Goal: Task Accomplishment & Management: Manage account settings

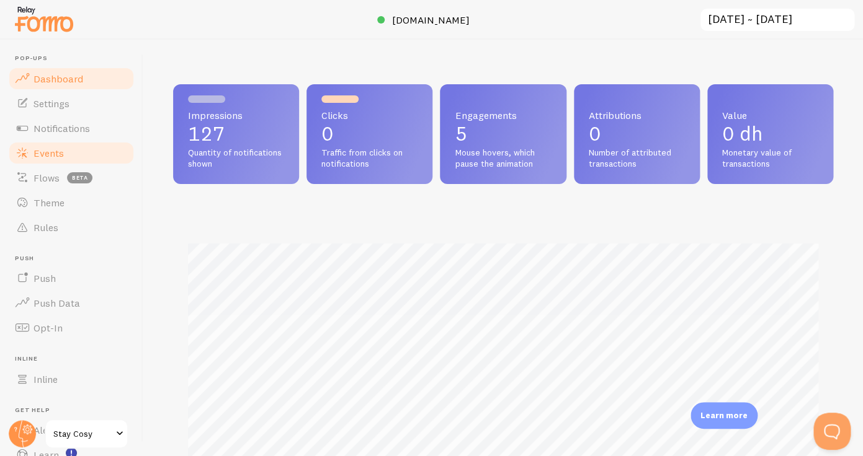
click at [75, 143] on link "Events" at bounding box center [71, 153] width 128 height 25
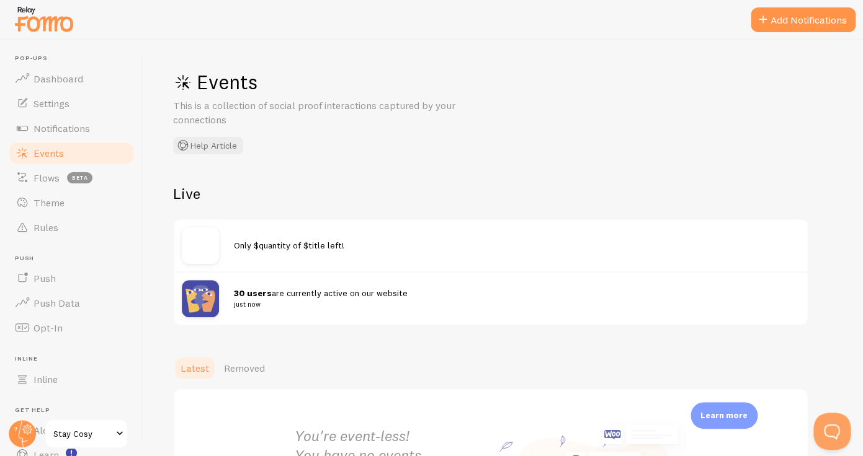
click at [262, 299] on small "just now" at bounding box center [509, 304] width 551 height 11
click at [255, 296] on strong "30 users" at bounding box center [253, 293] width 38 height 11
click at [208, 296] on img at bounding box center [200, 298] width 37 height 37
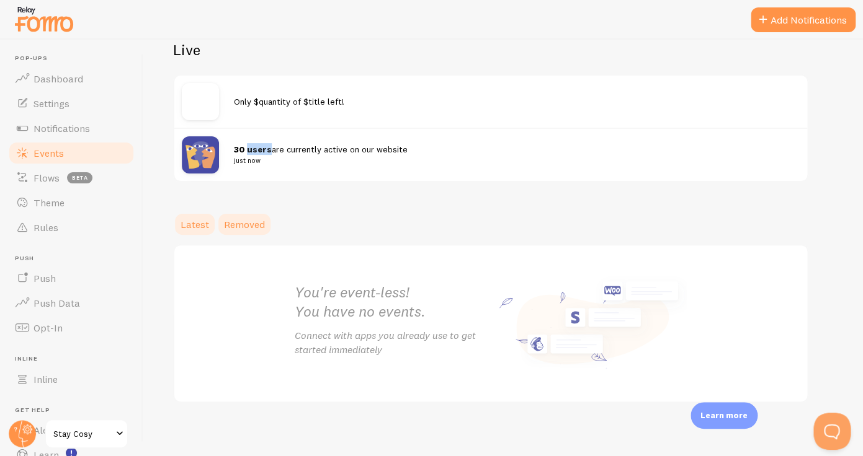
scroll to position [144, 0]
click at [211, 146] on img at bounding box center [200, 154] width 37 height 37
click at [74, 203] on link "Theme" at bounding box center [71, 202] width 128 height 25
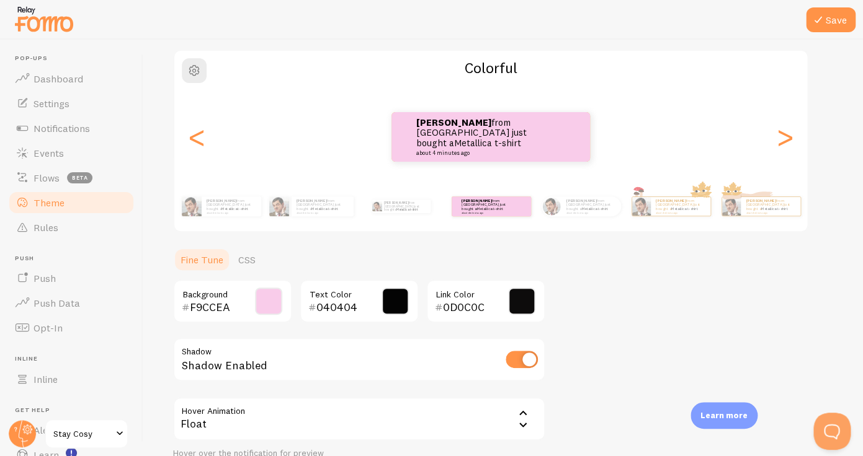
scroll to position [95, 0]
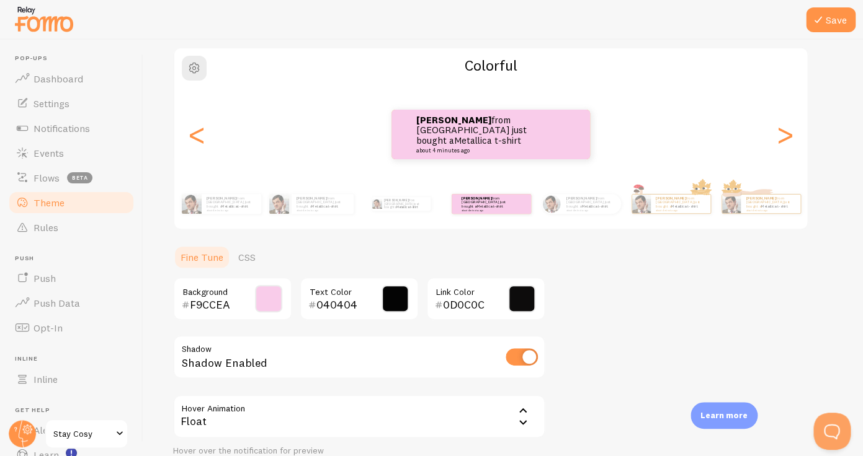
click at [268, 298] on span at bounding box center [268, 298] width 27 height 27
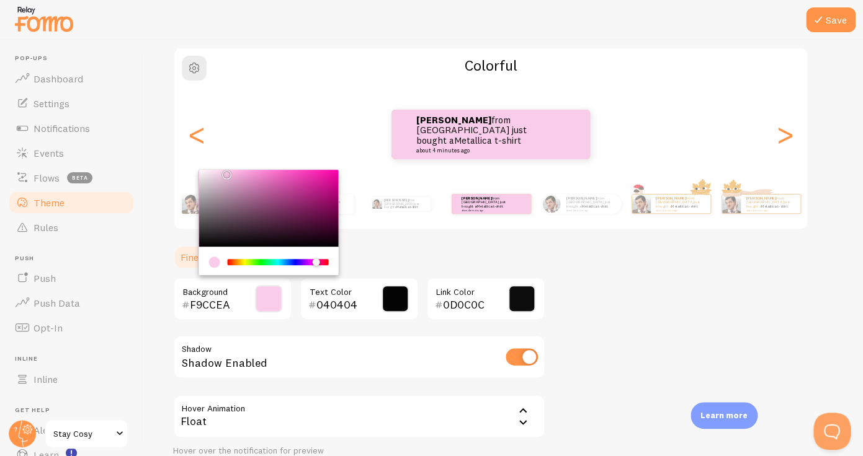
type input "CCF9D7"
click at [265, 263] on div "Chrome color picker" at bounding box center [278, 262] width 99 height 6
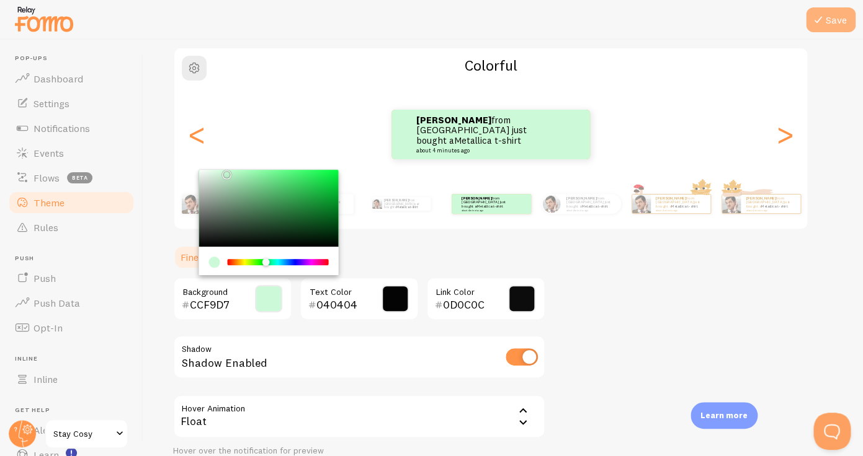
click at [818, 20] on icon at bounding box center [817, 19] width 15 height 15
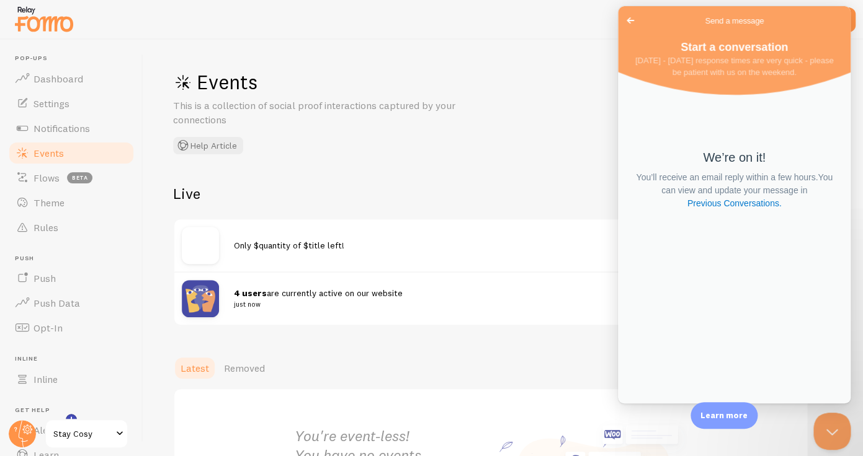
scroll to position [33, 0]
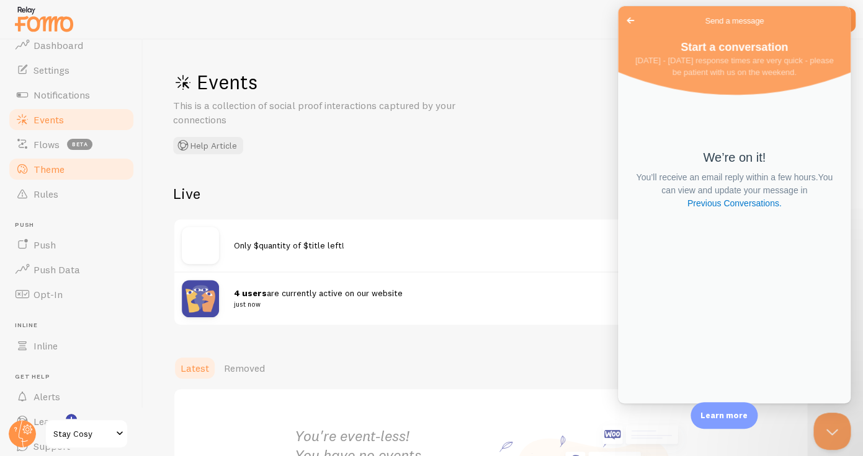
click at [64, 171] on link "Theme" at bounding box center [71, 169] width 128 height 25
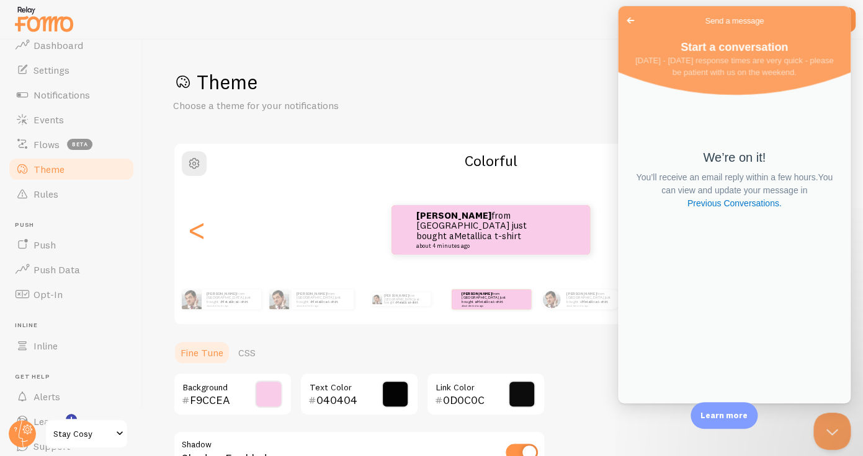
click at [809, 418] on div "Theme Choose a theme for your notifications Colorful Abderrahim from [GEOGRAPHI…" at bounding box center [503, 334] width 660 height 530
click at [838, 425] on button "Close Beacon popover" at bounding box center [828, 428] width 37 height 37
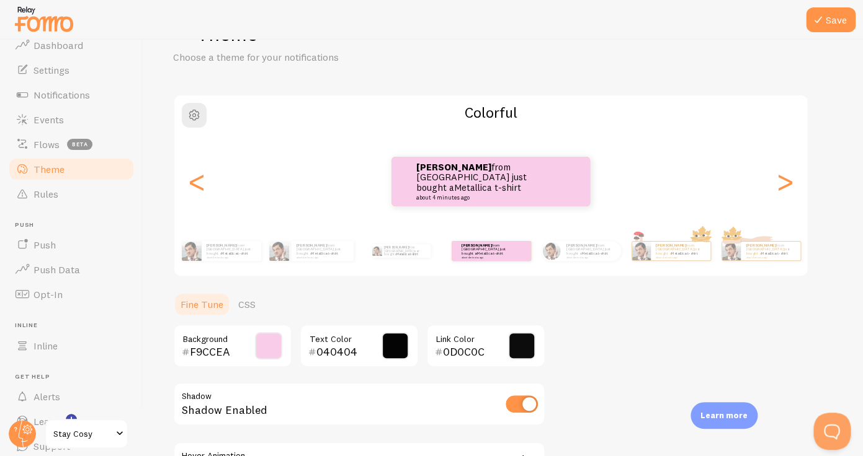
scroll to position [67, 0]
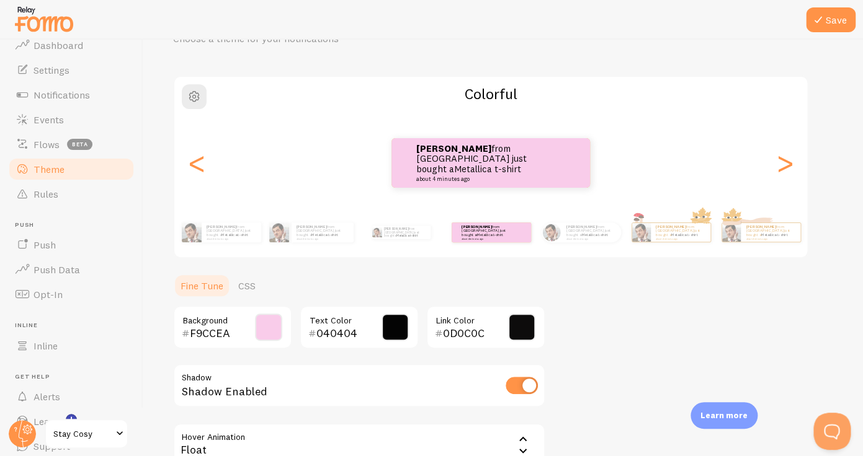
click at [512, 382] on input "checkbox" at bounding box center [521, 385] width 32 height 17
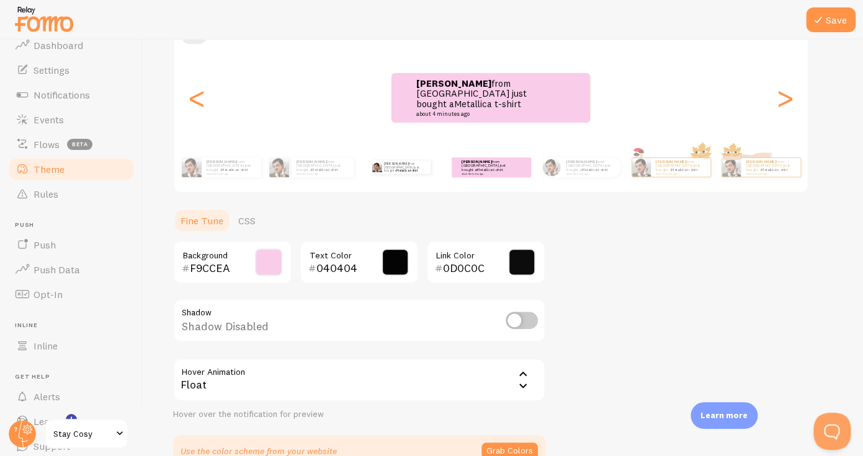
scroll to position [203, 0]
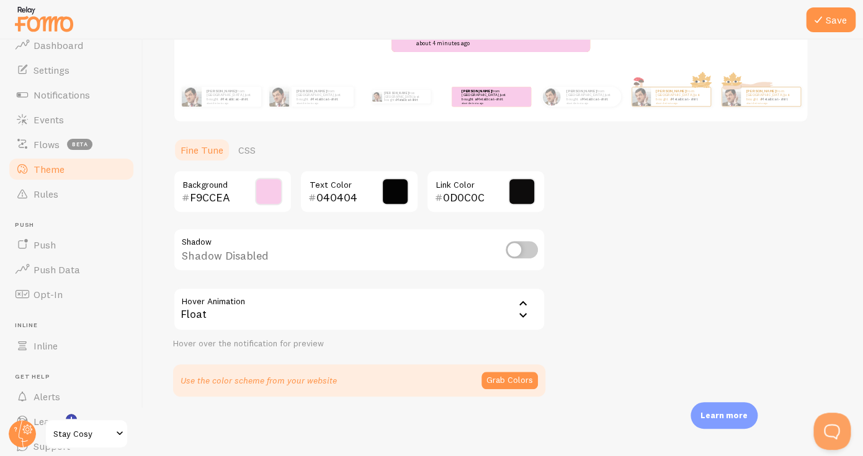
click at [513, 250] on input "checkbox" at bounding box center [521, 249] width 32 height 17
checkbox input "true"
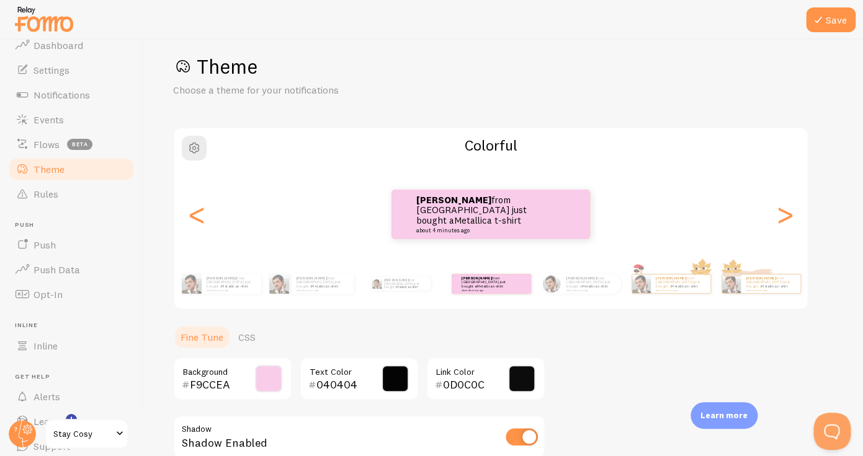
scroll to position [0, 0]
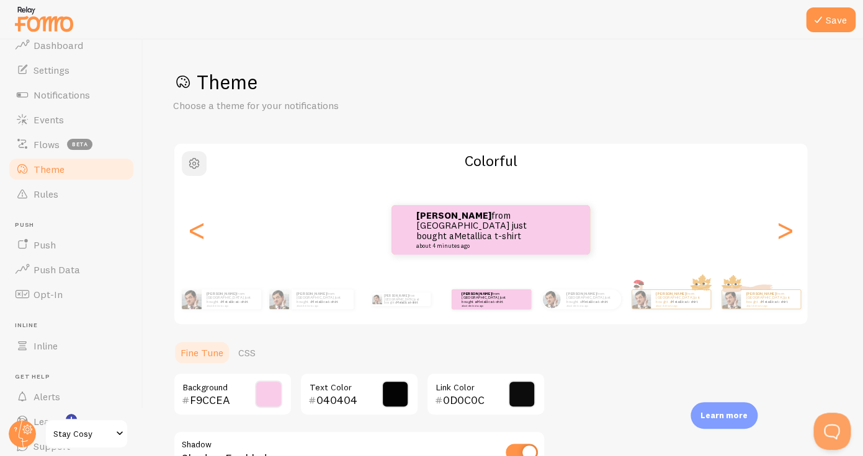
click at [205, 168] on button "button" at bounding box center [194, 163] width 25 height 25
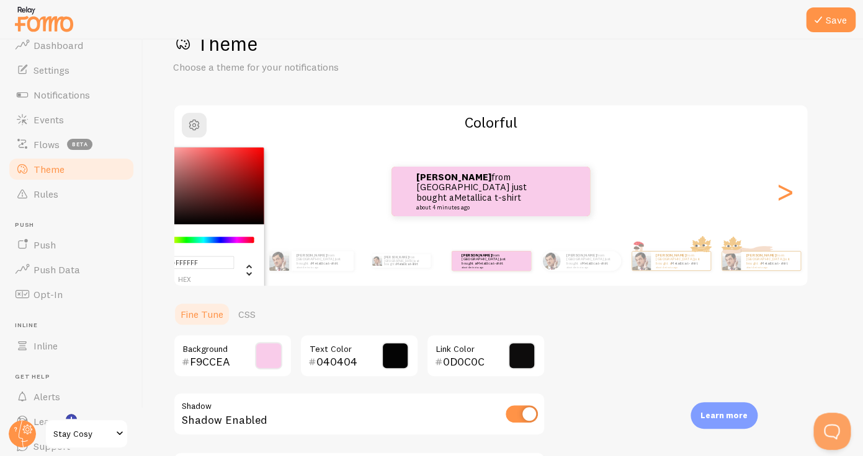
scroll to position [38, 0]
click at [280, 349] on span at bounding box center [268, 356] width 27 height 27
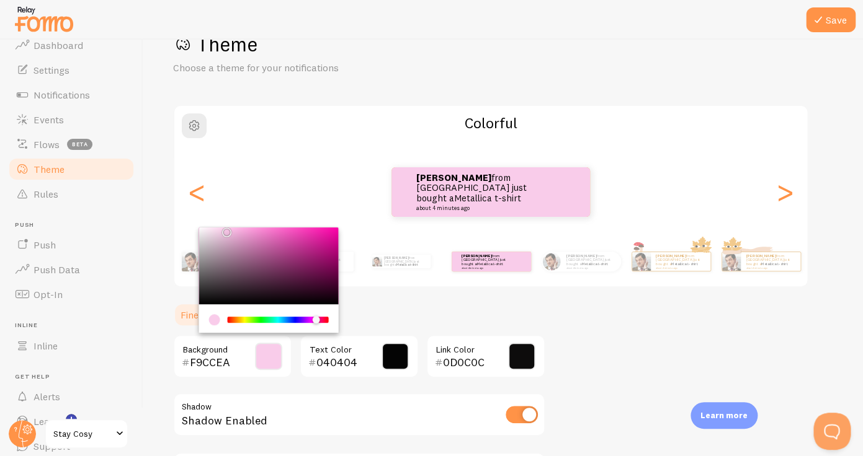
click at [230, 236] on div "Chrome color picker" at bounding box center [227, 233] width 7 height 7
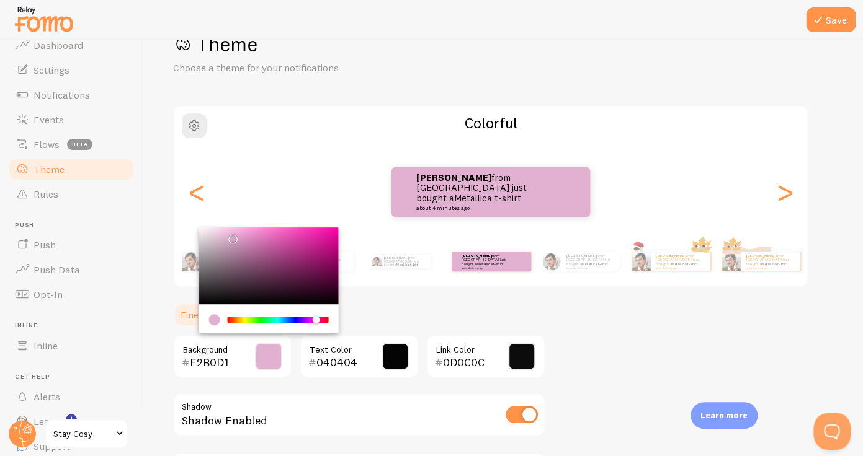
click at [231, 224] on div "[PERSON_NAME] from [GEOGRAPHIC_DATA] just bought a Metallica t-shirt about 4 mi…" at bounding box center [490, 192] width 632 height 89
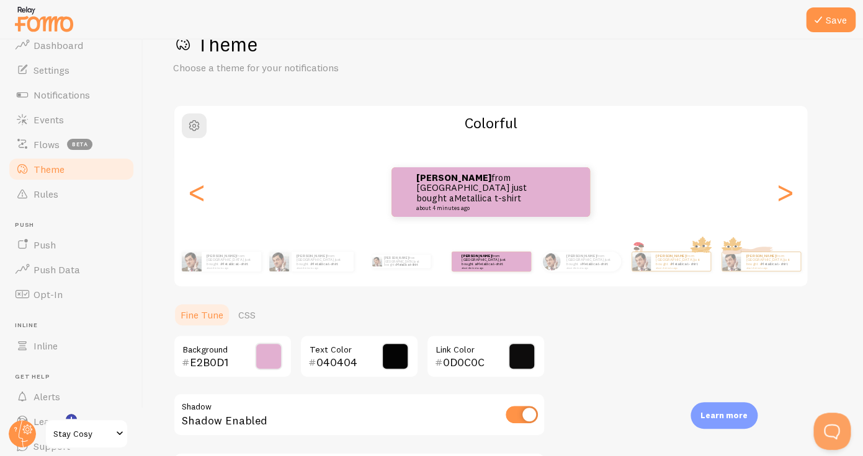
click at [262, 353] on span at bounding box center [268, 356] width 27 height 27
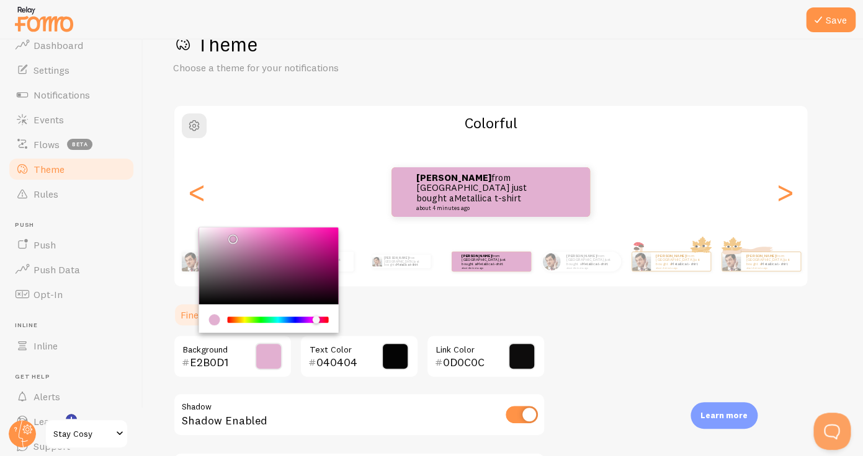
click at [223, 231] on div "Chrome color picker" at bounding box center [269, 266] width 140 height 77
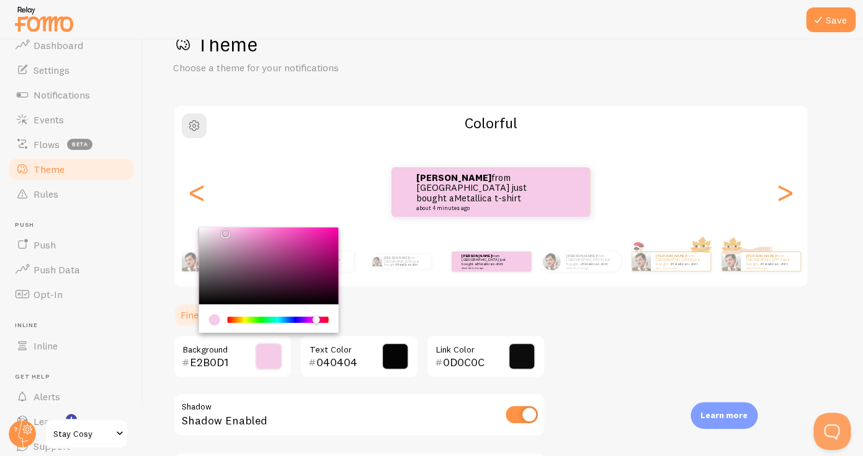
type input "F5CBE7"
click at [825, 17] on icon at bounding box center [817, 19] width 15 height 15
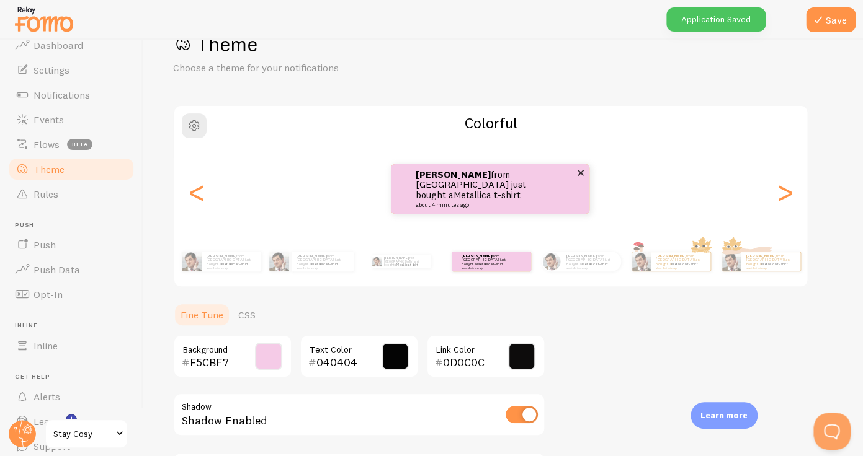
click at [541, 204] on div "[PERSON_NAME] from [GEOGRAPHIC_DATA] just bought a Metallica t-shirt about 4 mi…" at bounding box center [490, 189] width 198 height 50
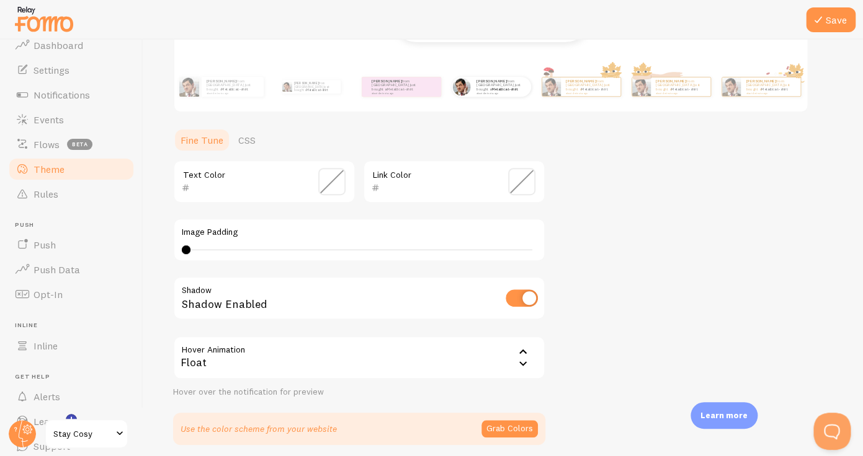
scroll to position [261, 0]
